Goal: Task Accomplishment & Management: Manage account settings

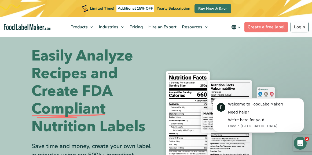
drag, startPoint x: 263, startPoint y: 3, endPoint x: 142, endPoint y: 59, distance: 132.8
click at [142, 59] on h1 "Easily Analyze Recipes and Create FDA Compliant Nutrition Labels" at bounding box center [91, 91] width 121 height 89
click at [294, 31] on link "Login" at bounding box center [300, 27] width 18 height 11
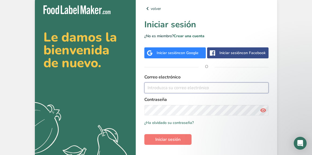
click at [171, 90] on input "email" at bounding box center [206, 88] width 124 height 11
